Goal: Find contact information: Obtain details needed to contact an individual or organization

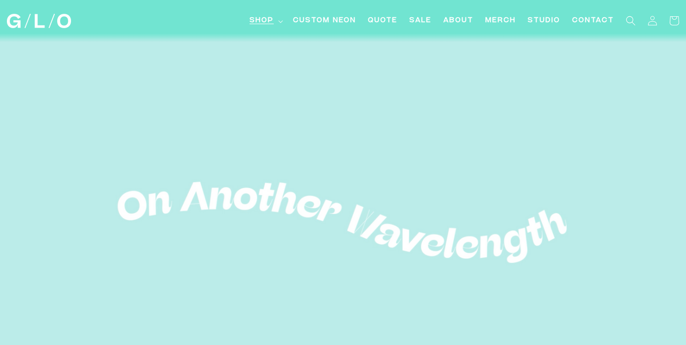
click at [280, 14] on summary "Shop" at bounding box center [265, 21] width 43 height 22
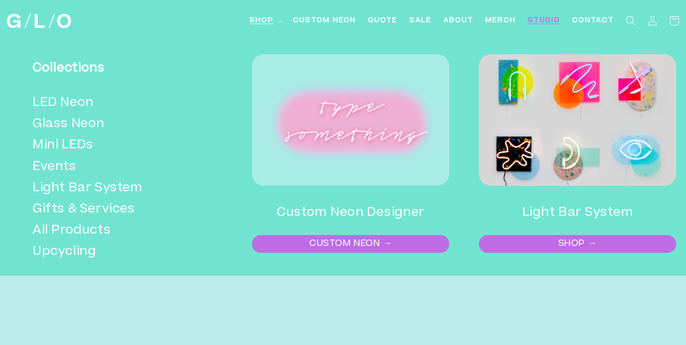
click at [550, 19] on span "Studio" at bounding box center [544, 21] width 33 height 10
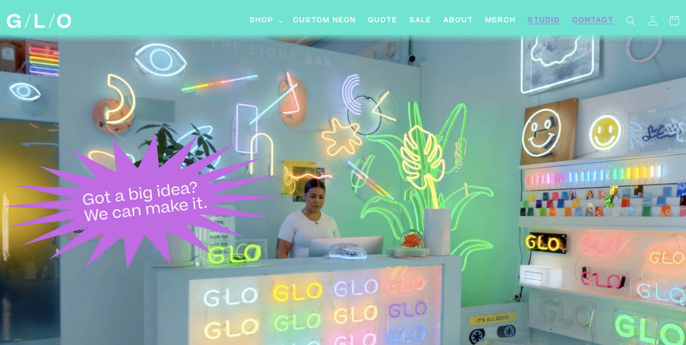
click at [578, 16] on span "Contact" at bounding box center [593, 21] width 42 height 10
